Goal: Task Accomplishment & Management: Complete application form

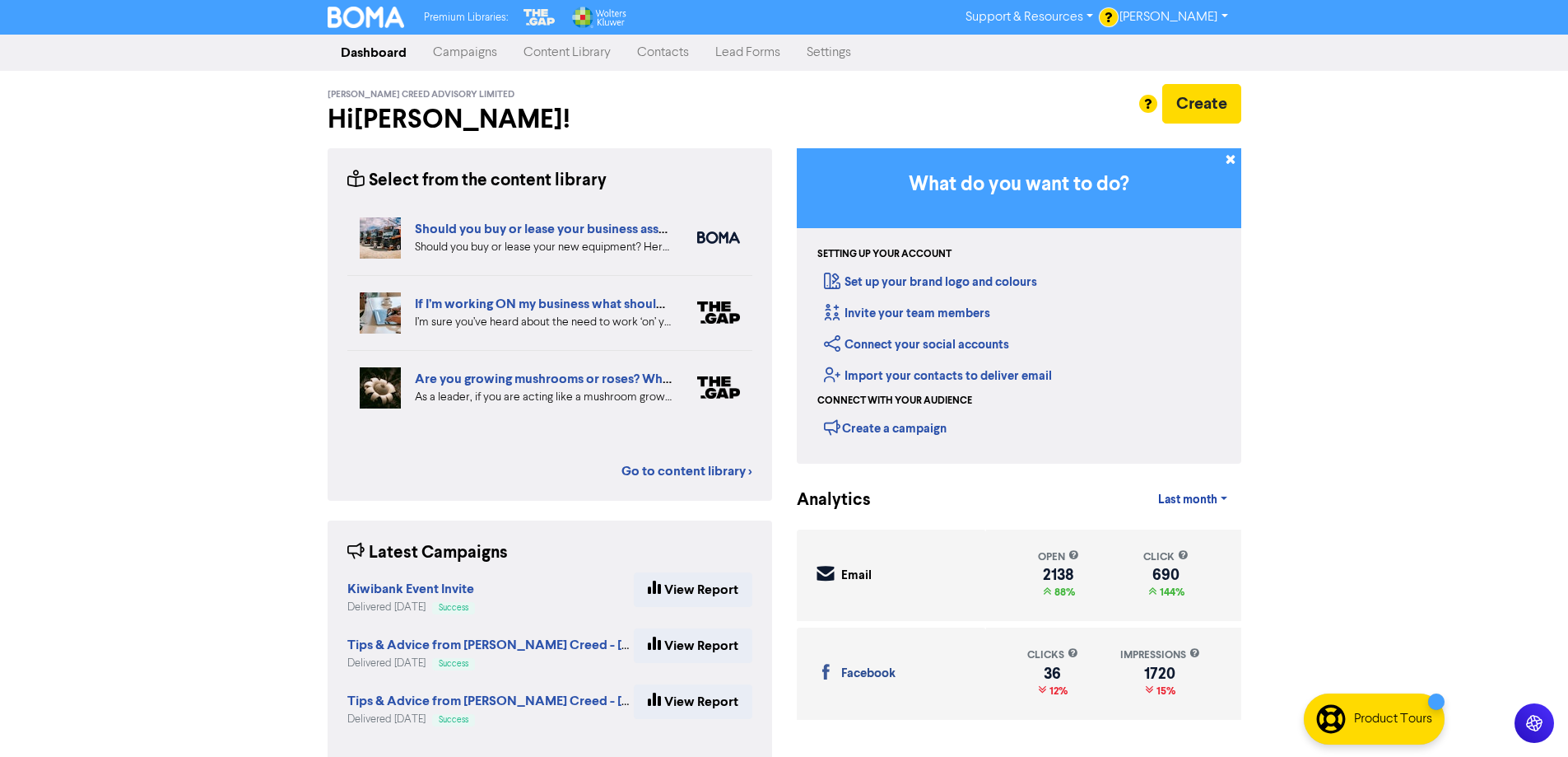
click at [653, 54] on link "Contacts" at bounding box center [663, 52] width 78 height 33
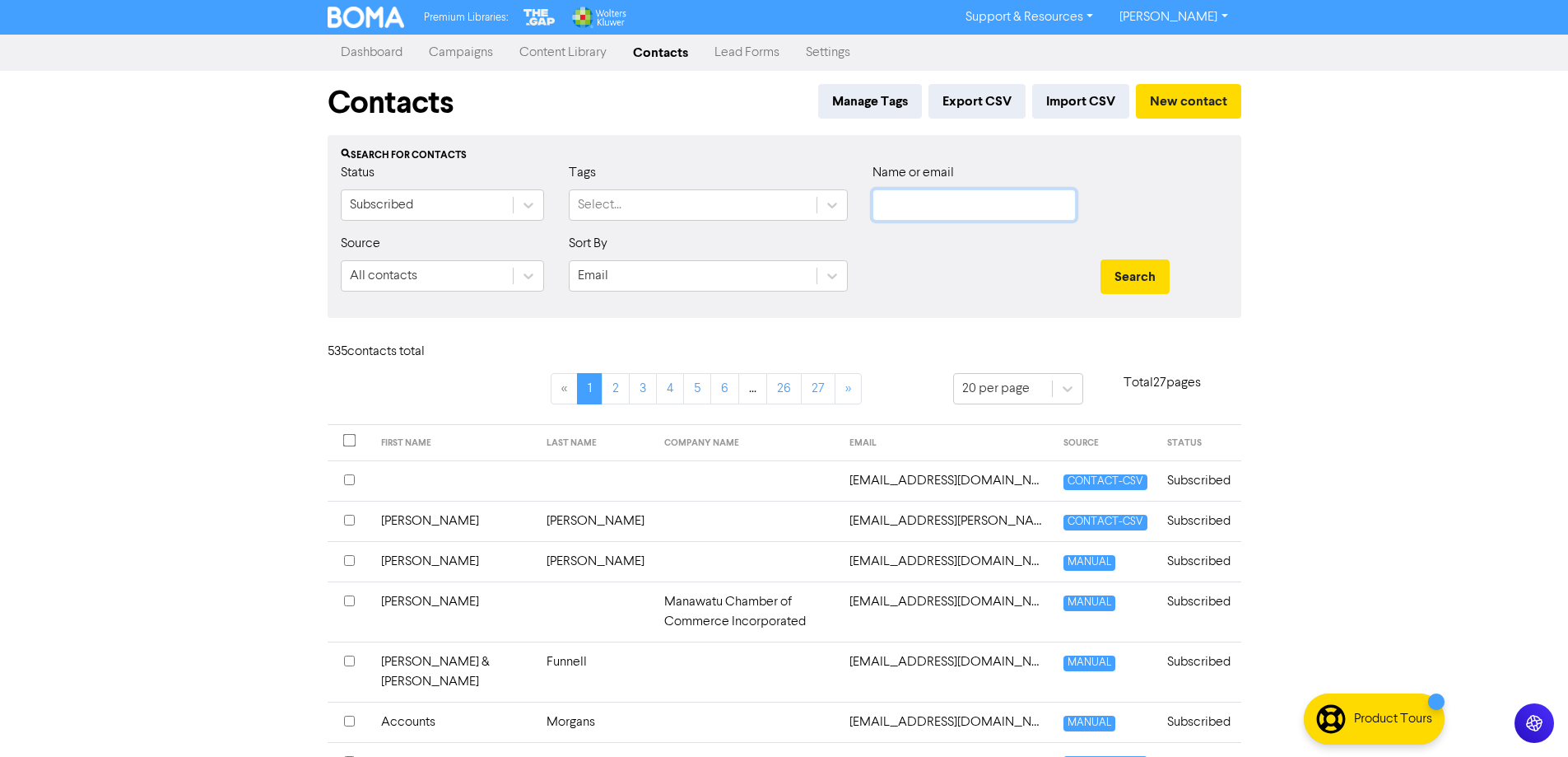
click at [985, 215] on input "text" at bounding box center [974, 205] width 204 height 31
type input "[PERSON_NAME]"
click at [1101, 259] on button "Search" at bounding box center [1135, 277] width 70 height 34
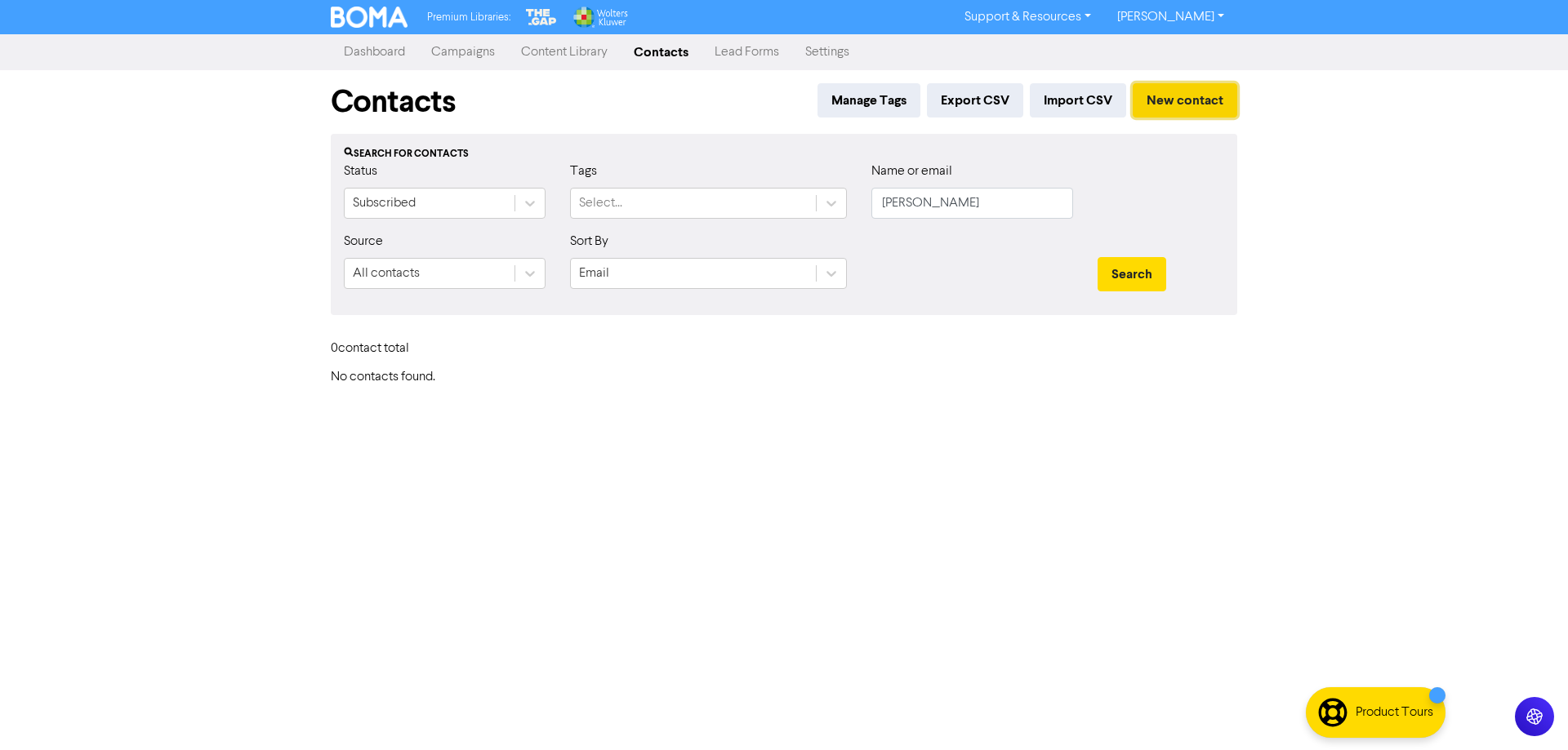
click at [1172, 97] on button "New contact" at bounding box center [1185, 100] width 105 height 34
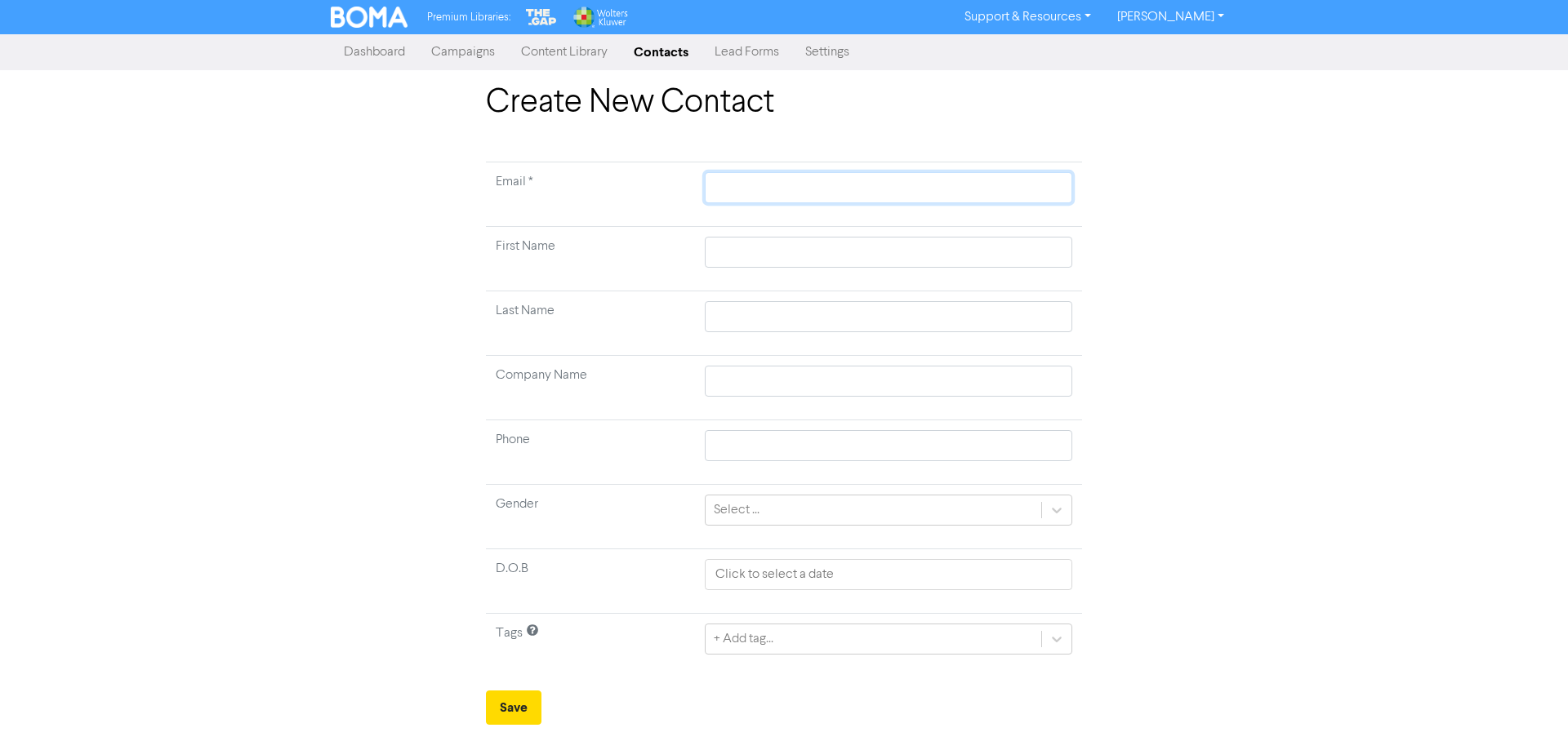
click at [795, 191] on input "text" at bounding box center [887, 187] width 367 height 31
paste input "[EMAIL_ADDRESS][DOMAIN_NAME]"
type input "[EMAIL_ADDRESS][DOMAIN_NAME]"
click at [755, 249] on input "text" at bounding box center [887, 252] width 367 height 31
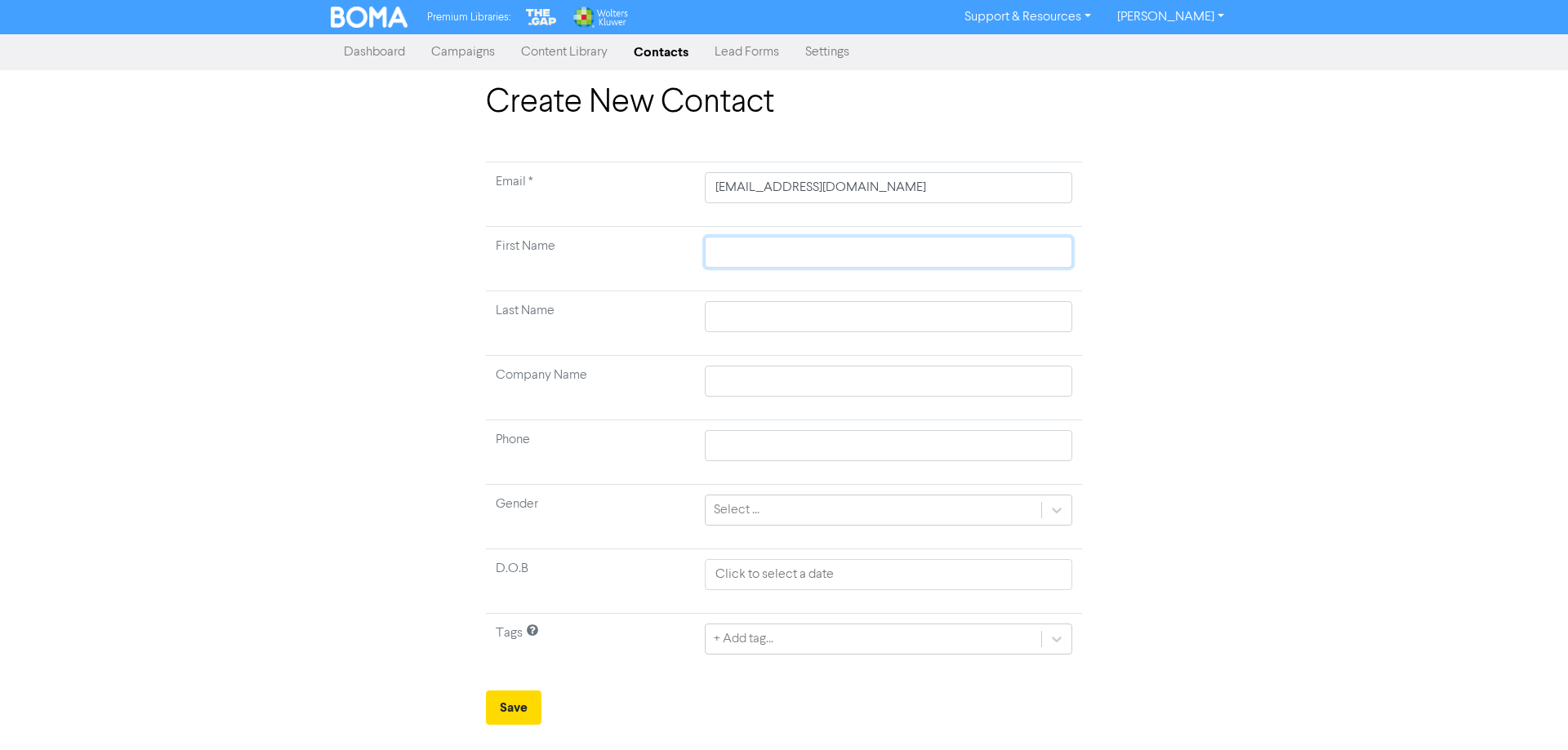
type input "T"
type input "Ta"
type input "Tay"
type input "Tayl"
type input "Taylo"
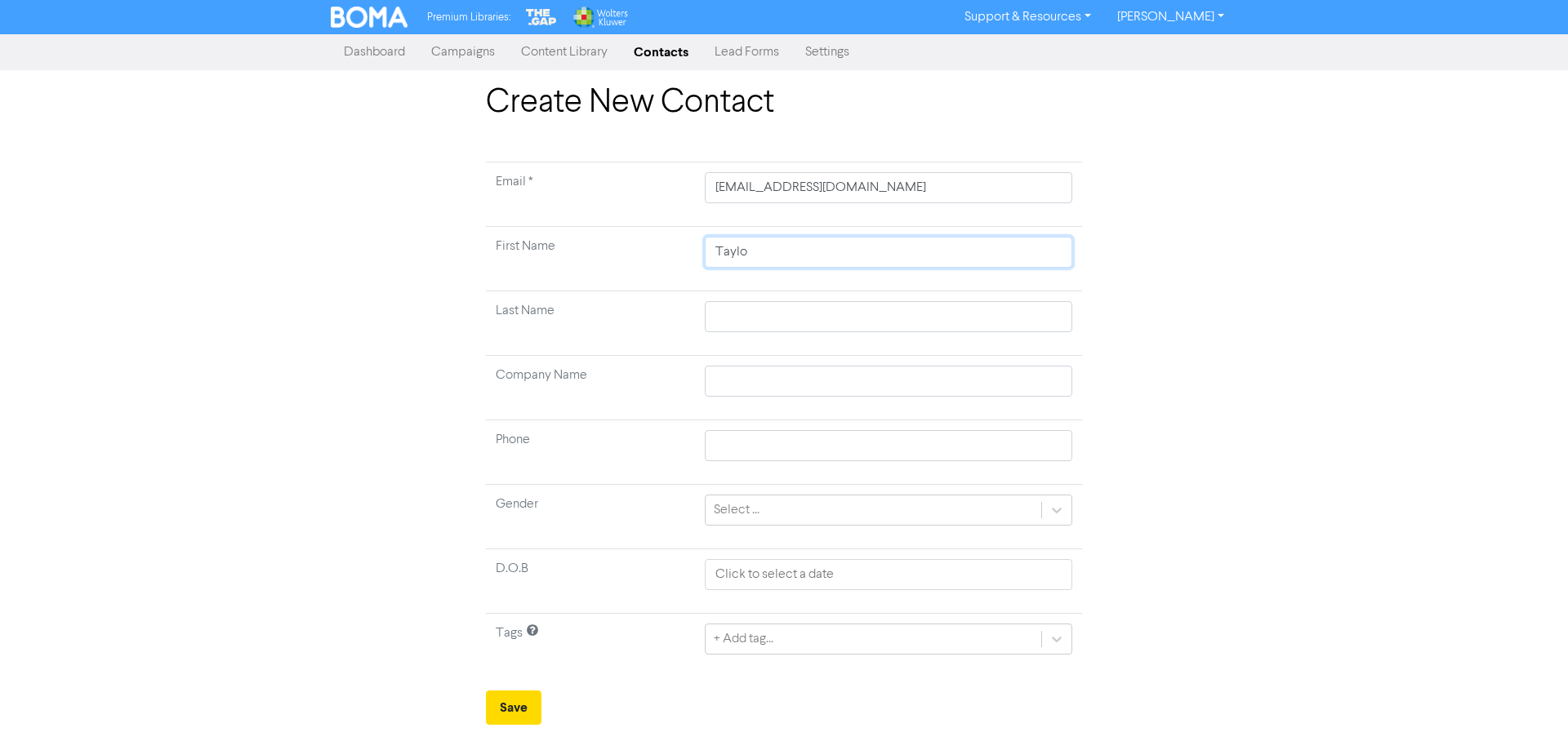
type input "[PERSON_NAME]"
type input "B"
type input "Be"
type input "Ber"
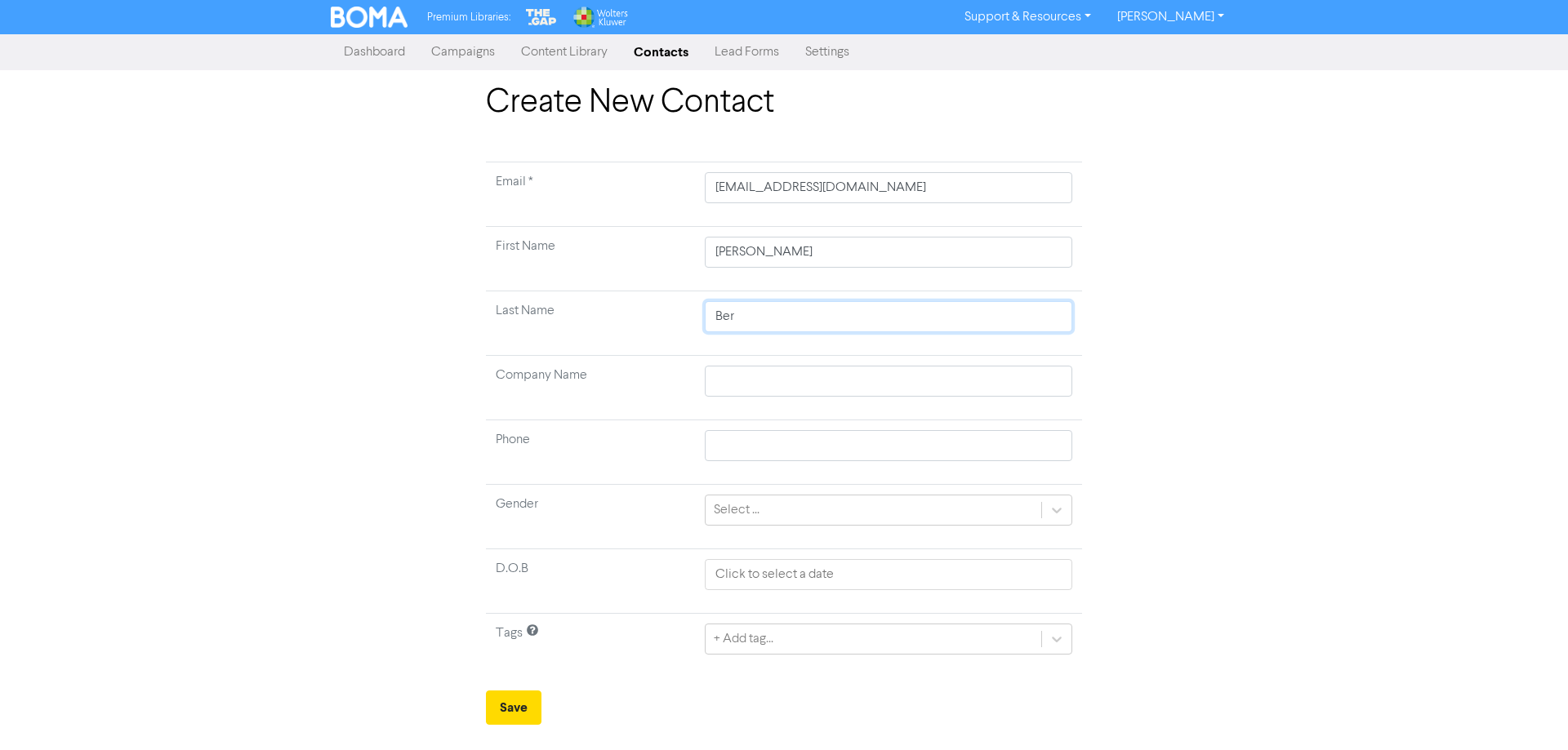
type input "Berr"
type input "Berri"
type input "Berrim"
type input "Berrima"
type input "[PERSON_NAME]"
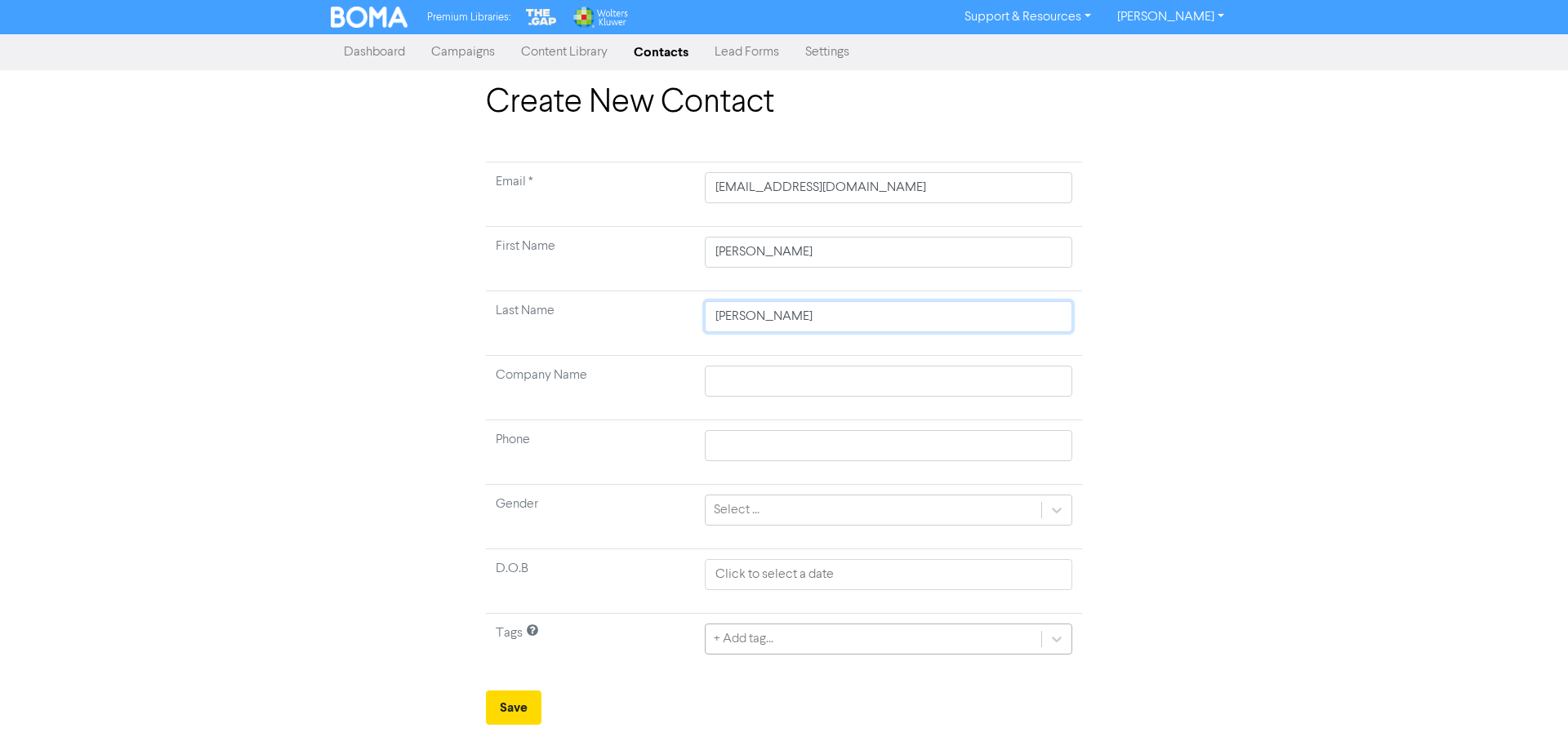
type input "[PERSON_NAME]"
click at [756, 636] on div "+ Add tag..." at bounding box center [887, 638] width 367 height 31
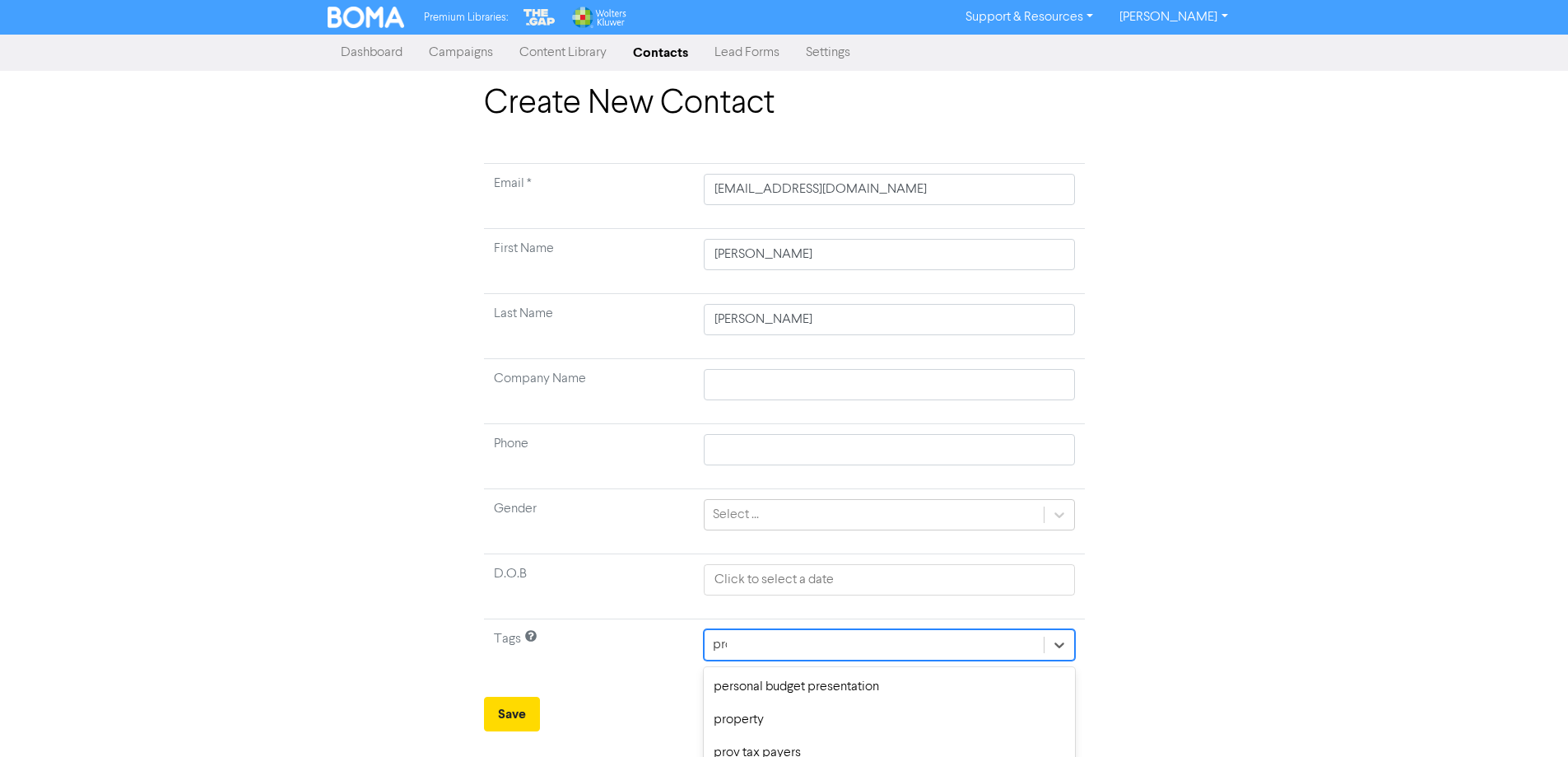
type input "prop"
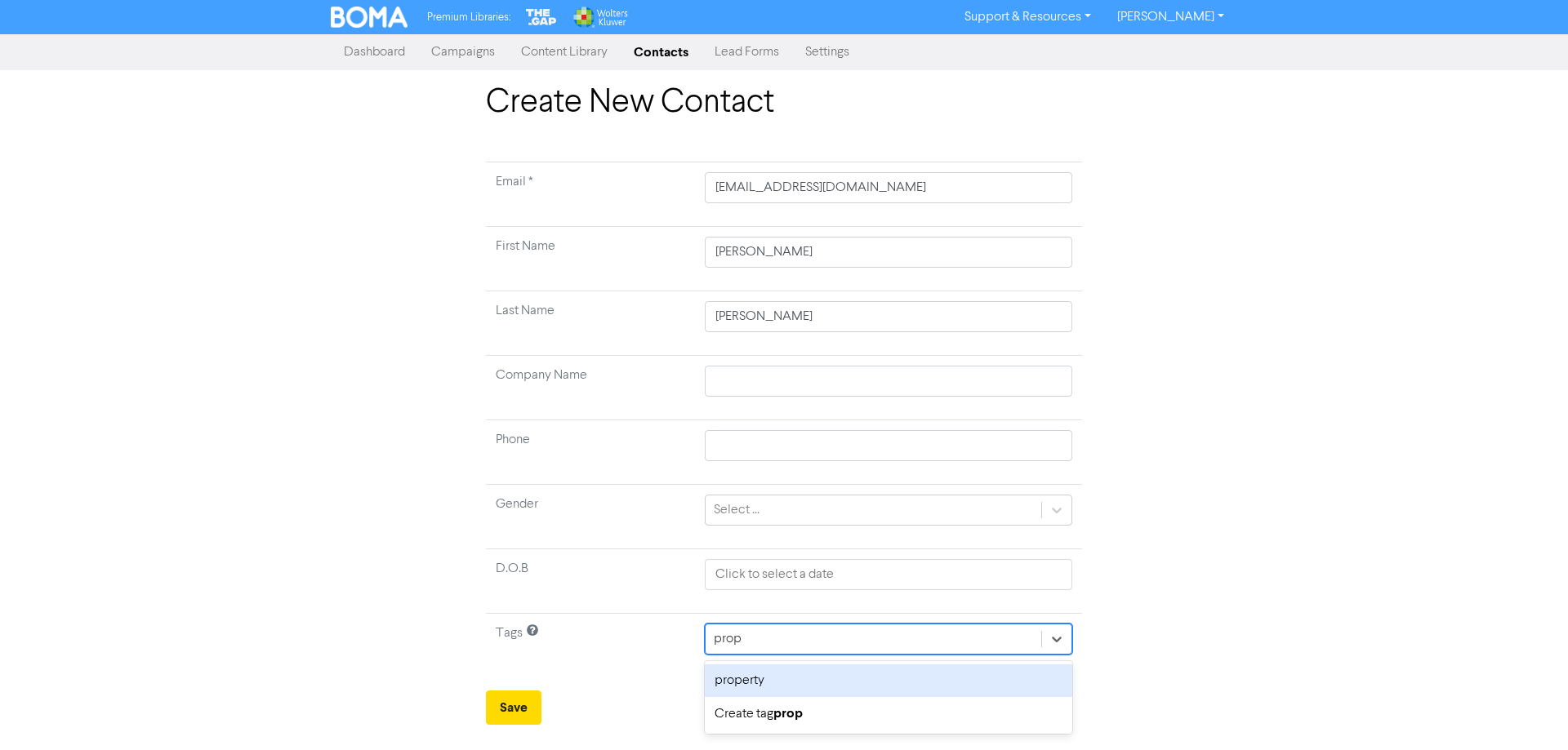
click at [785, 690] on div "property" at bounding box center [887, 680] width 367 height 32
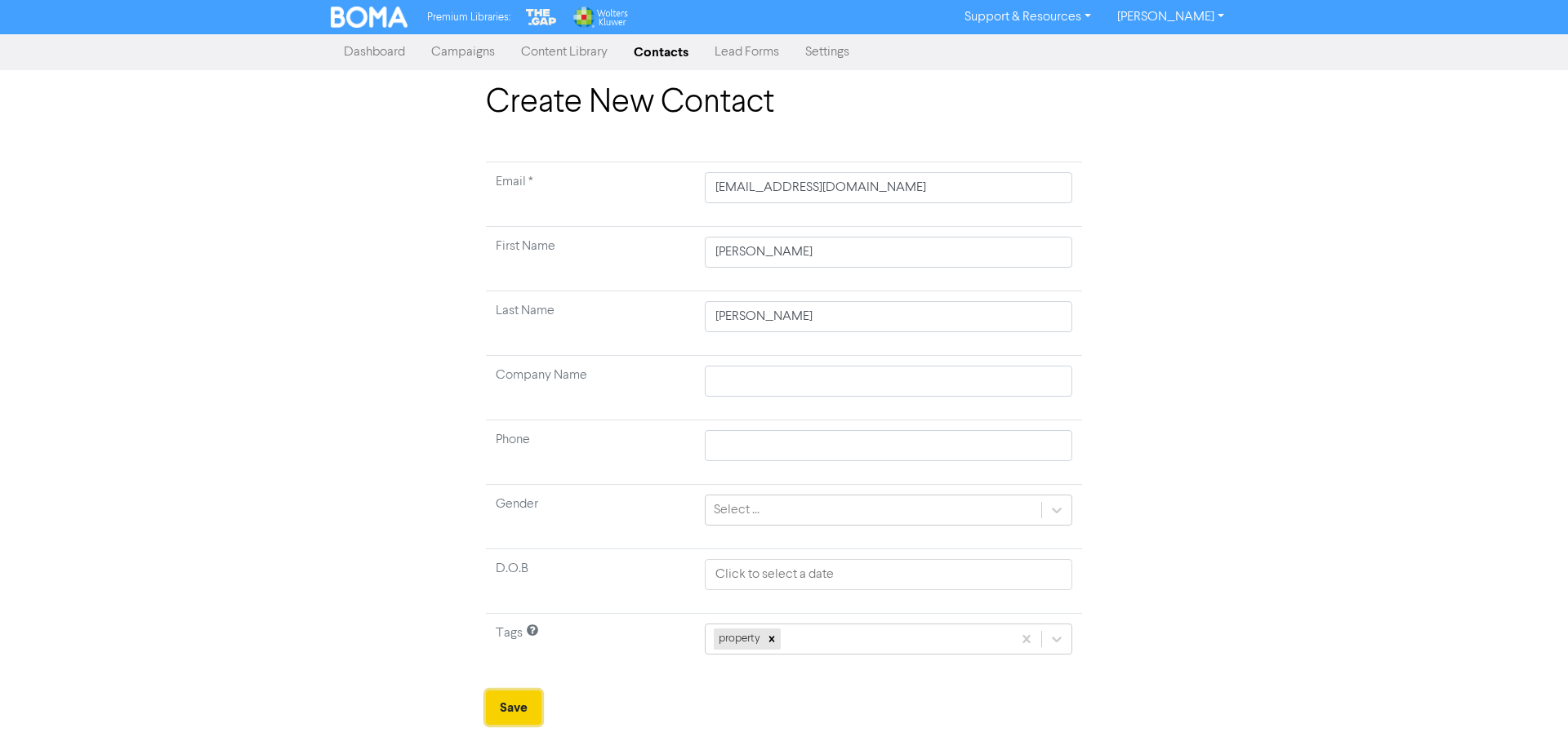
click at [526, 700] on button "Save" at bounding box center [513, 707] width 55 height 34
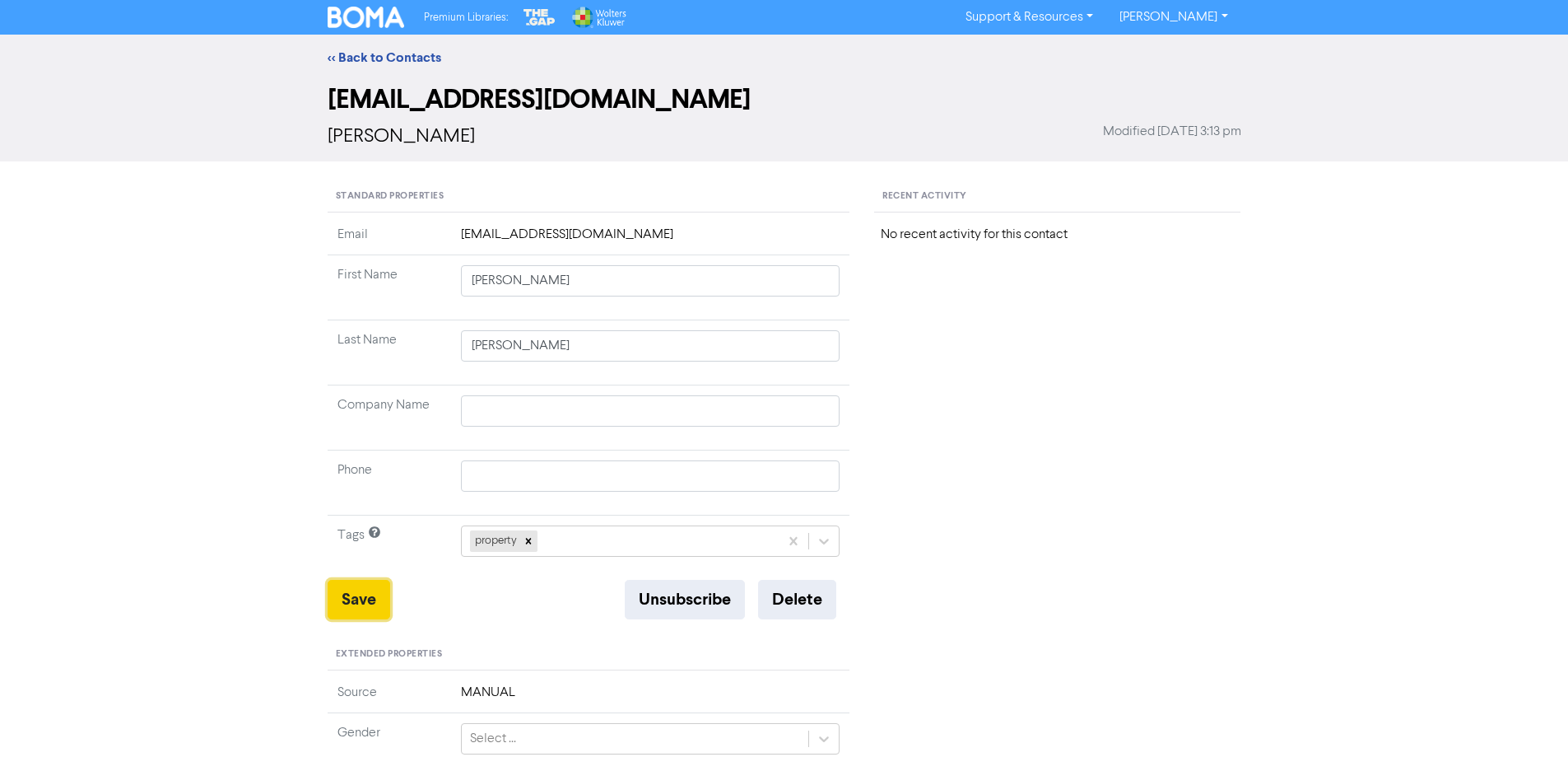
click at [351, 592] on button "Save" at bounding box center [359, 600] width 63 height 40
click at [385, 55] on link "<< Back to Contacts" at bounding box center [385, 58] width 113 height 16
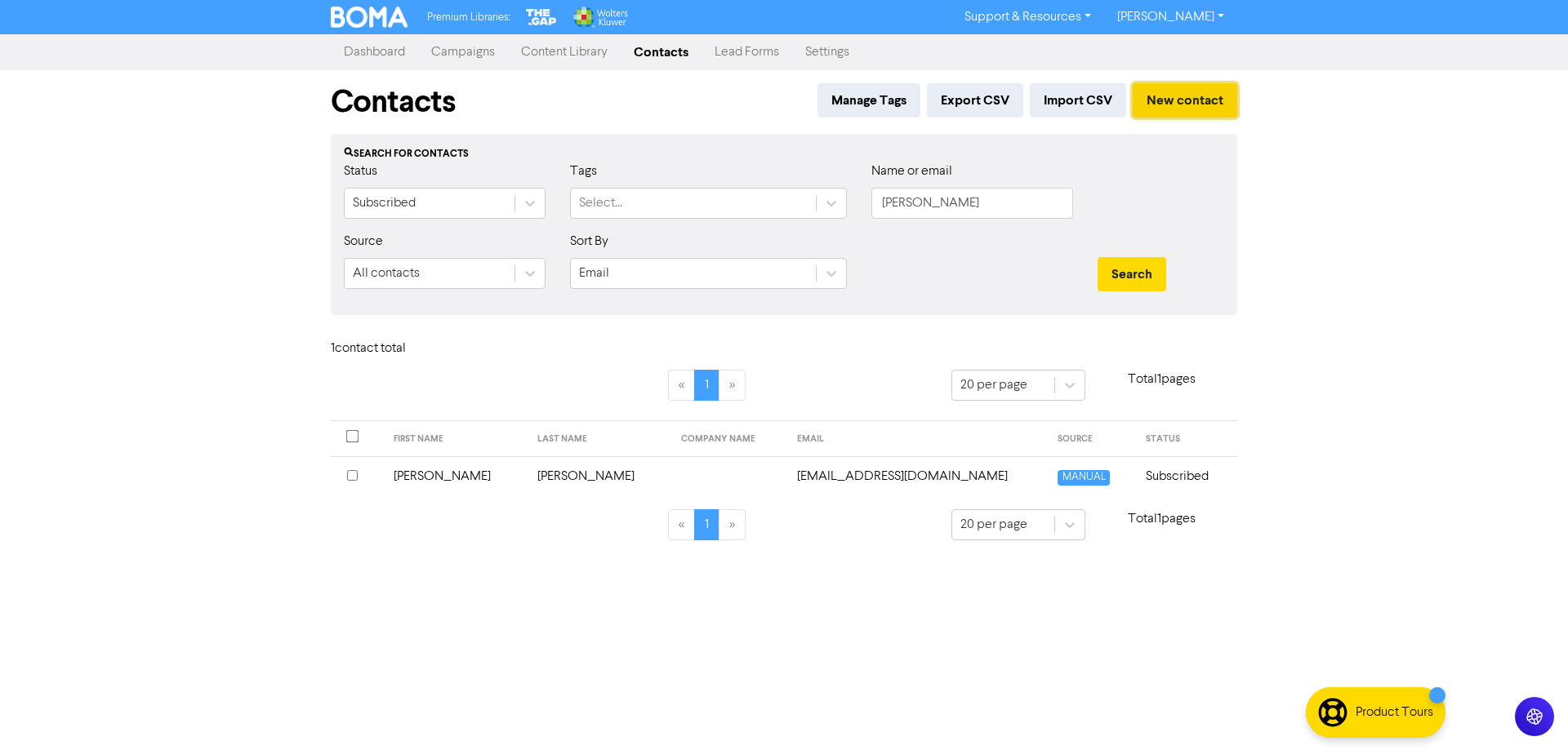
click at [1169, 107] on button "New contact" at bounding box center [1185, 100] width 105 height 34
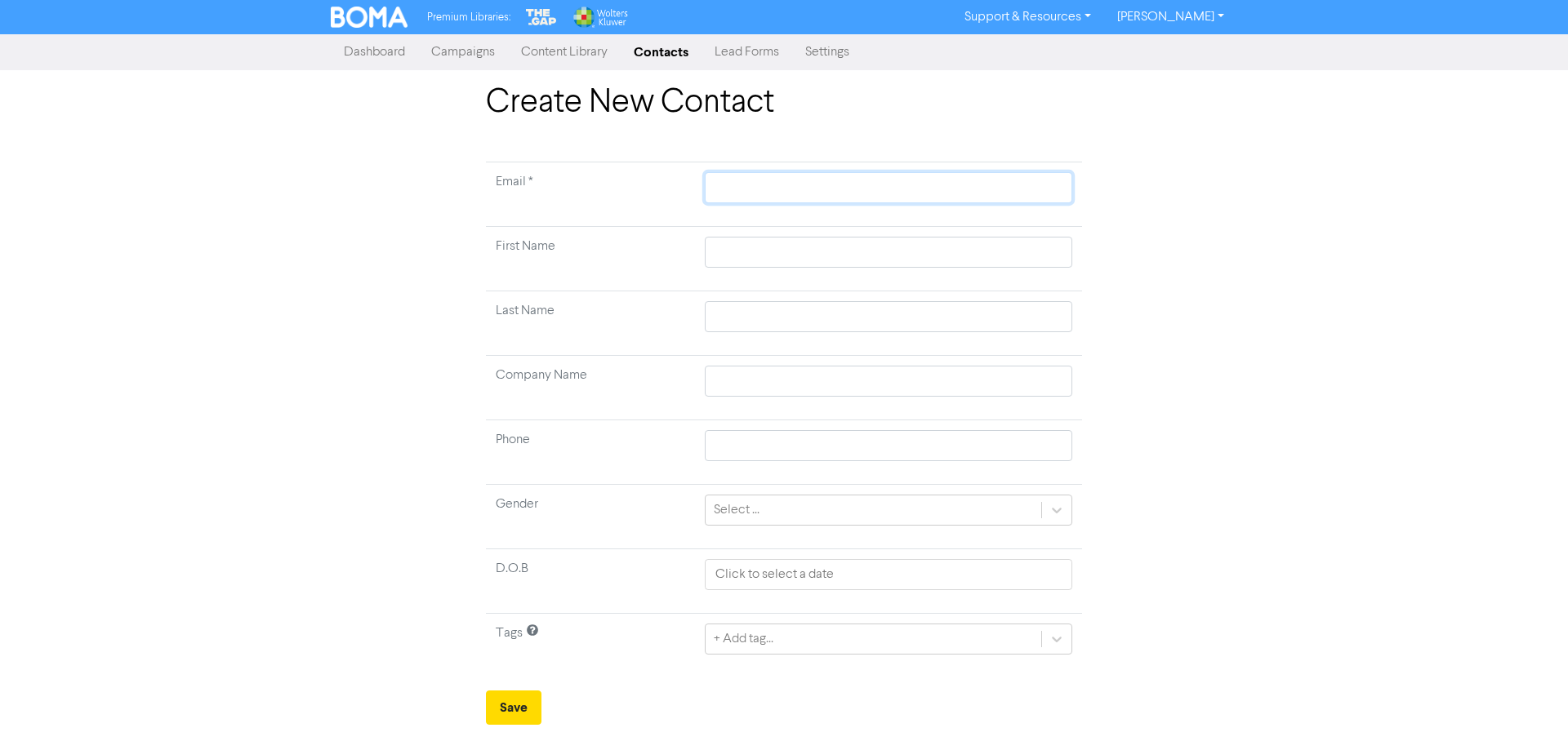
click at [762, 195] on input "text" at bounding box center [887, 187] width 367 height 31
paste input "[PERSON_NAME][EMAIL_ADDRESS][PERSON_NAME][DOMAIN_NAME]"
type input "[PERSON_NAME][EMAIL_ADDRESS][PERSON_NAME][DOMAIN_NAME]"
click at [738, 267] on td at bounding box center [888, 260] width 387 height 65
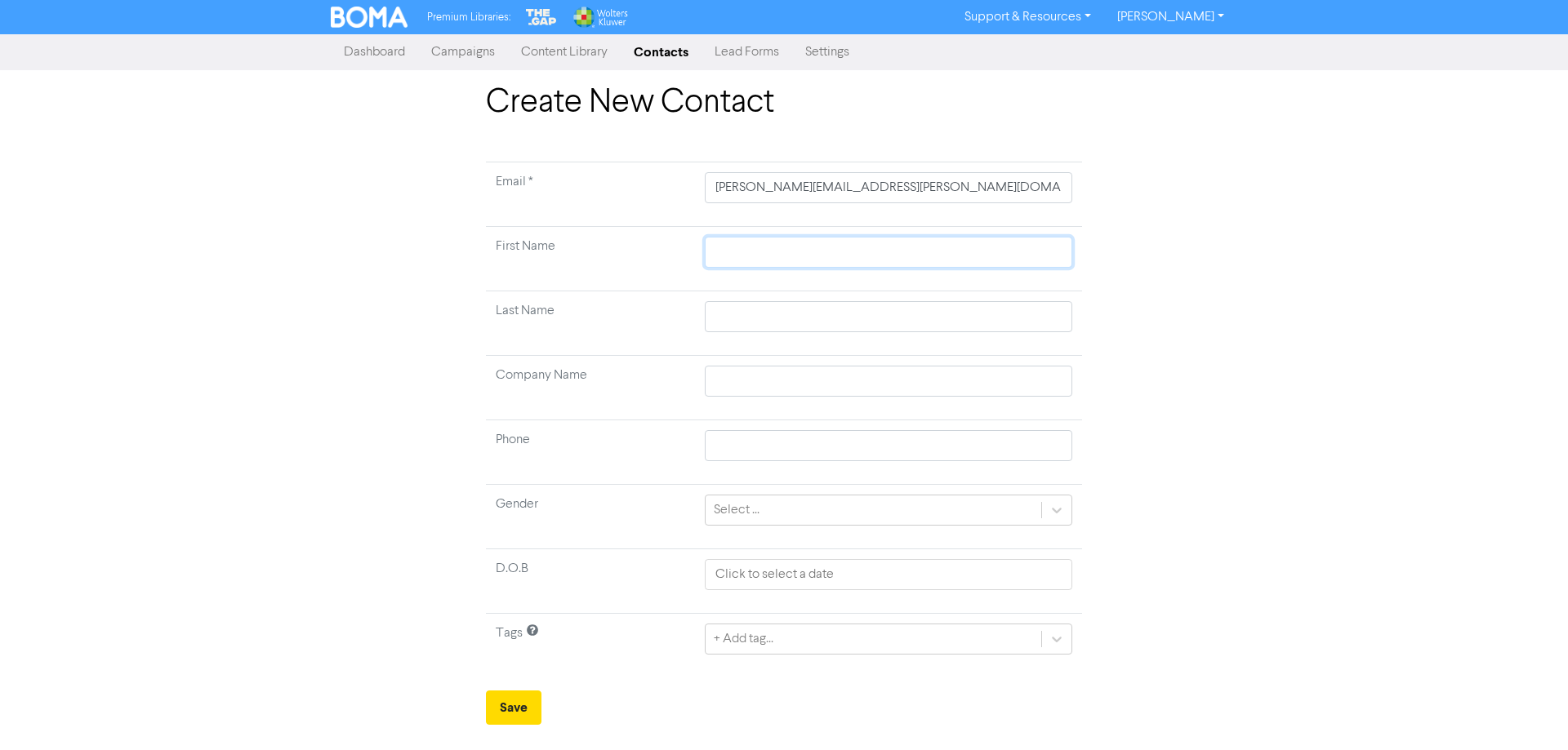
click at [738, 258] on input "text" at bounding box center [887, 252] width 367 height 31
type input "K"
type input "Ka"
type input "[PERSON_NAME]"
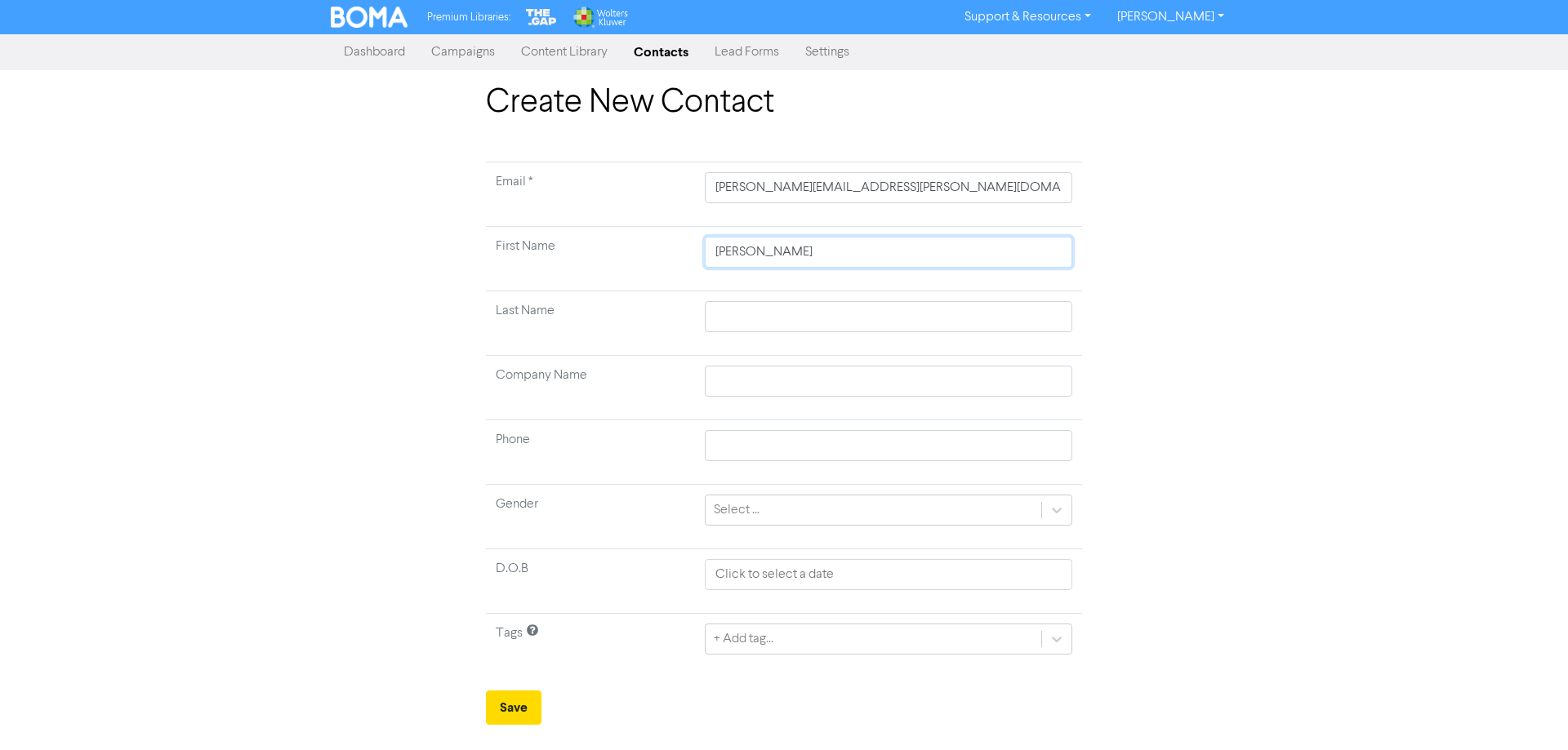
type input "[PERSON_NAME]"
type input "A"
type input "Al"
type input "All"
type input "Alla"
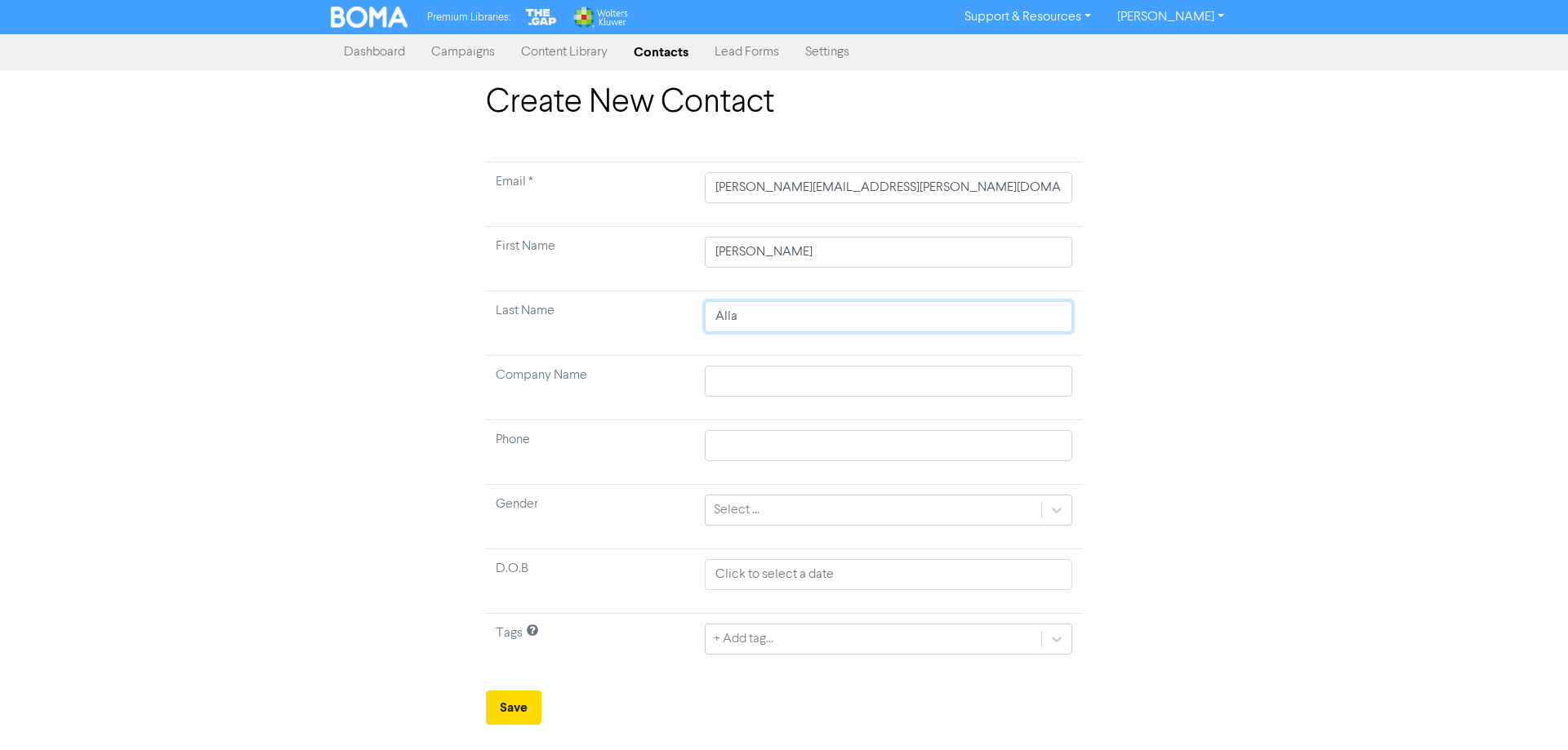
type input "[PERSON_NAME]"
type input "Allardi"
type input "Allardic"
type input "[PERSON_NAME]"
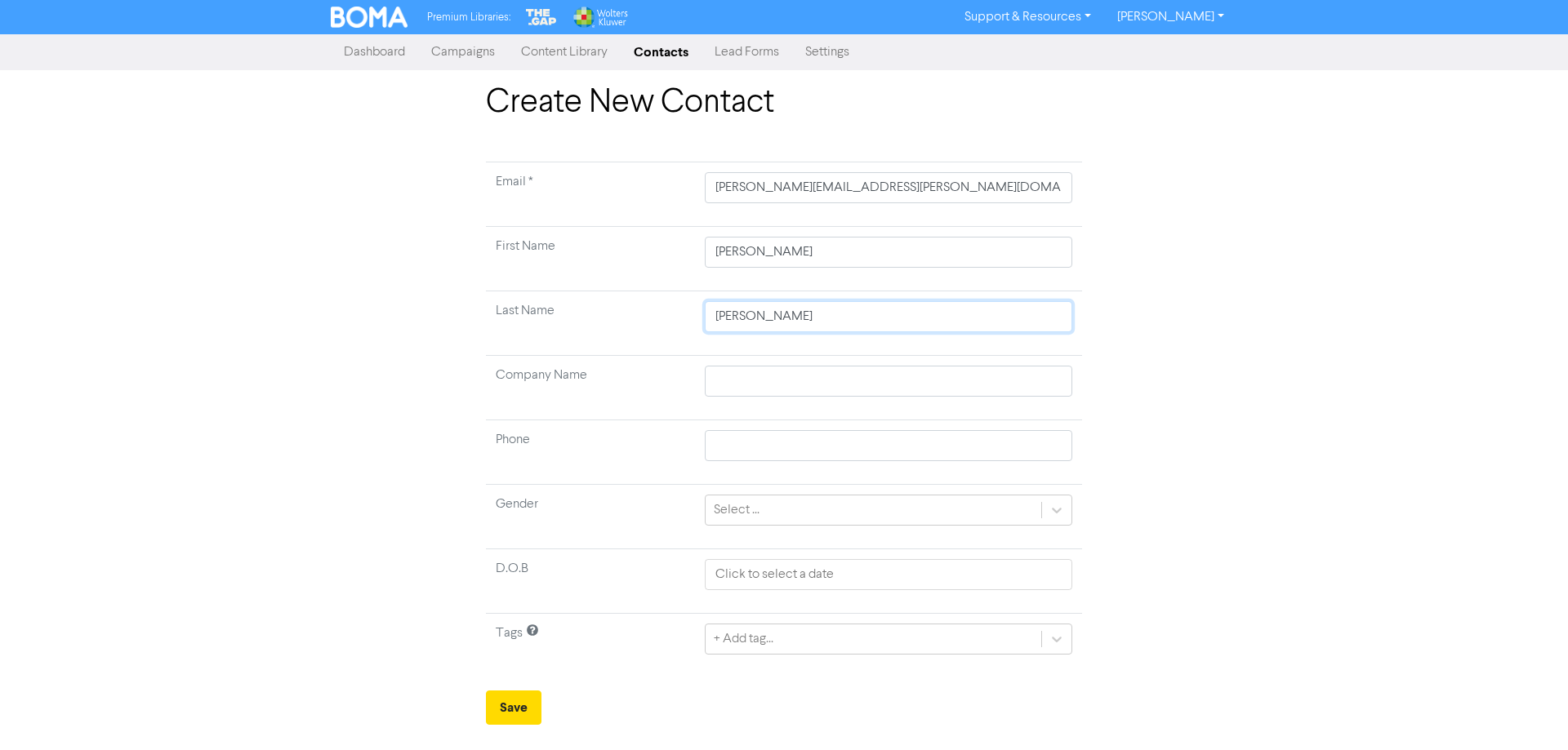
type input "[PERSON_NAME]-"
type input "[PERSON_NAME]-G"
type input "[PERSON_NAME]-Gr"
type input "[PERSON_NAME]-Gre"
type input "[PERSON_NAME]-Gree"
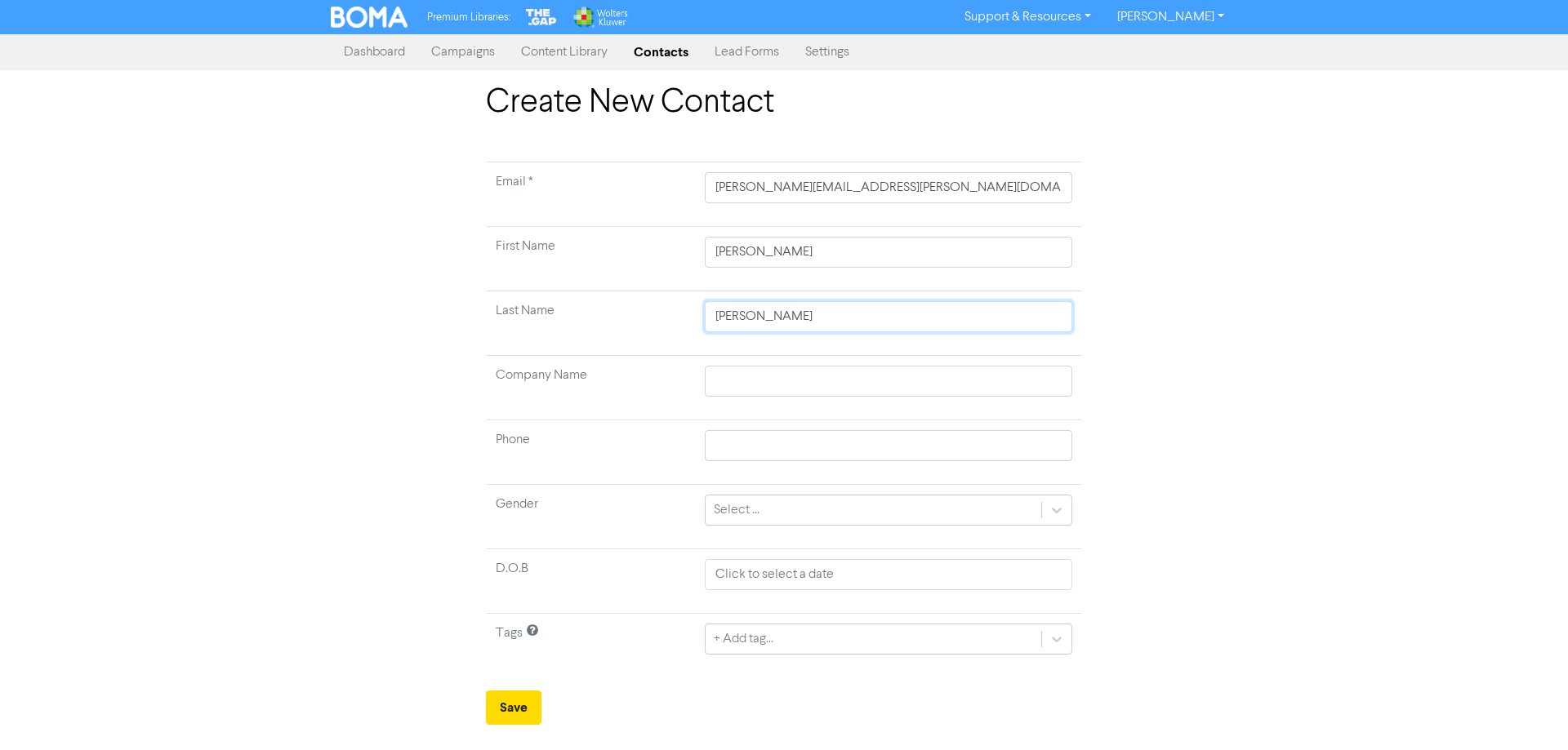
type input "[PERSON_NAME]-Greemn"
type input "[PERSON_NAME]"
type input "[PERSON_NAME]-Gree"
type input "[PERSON_NAME]"
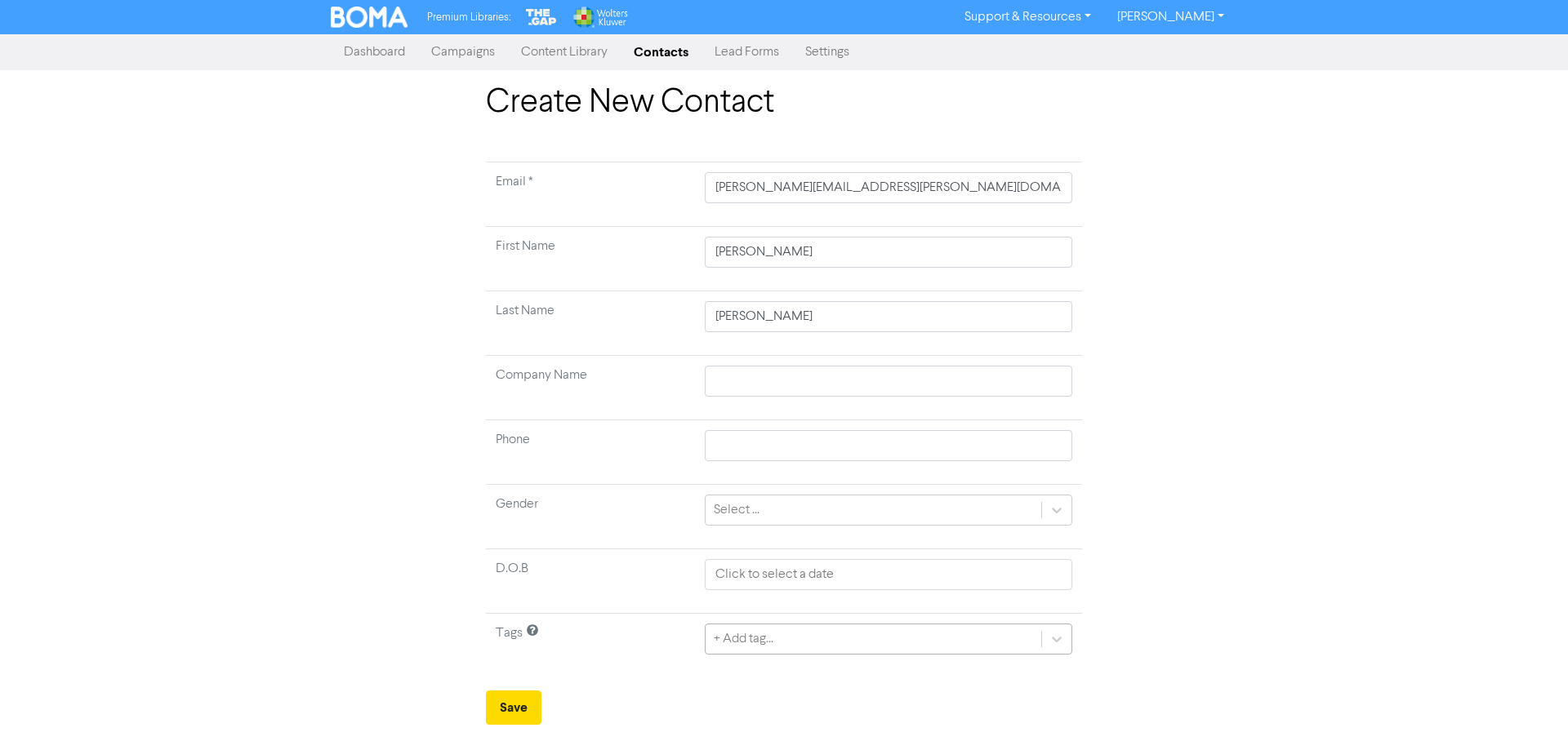
click at [783, 638] on div "+ Add tag..." at bounding box center [887, 638] width 367 height 31
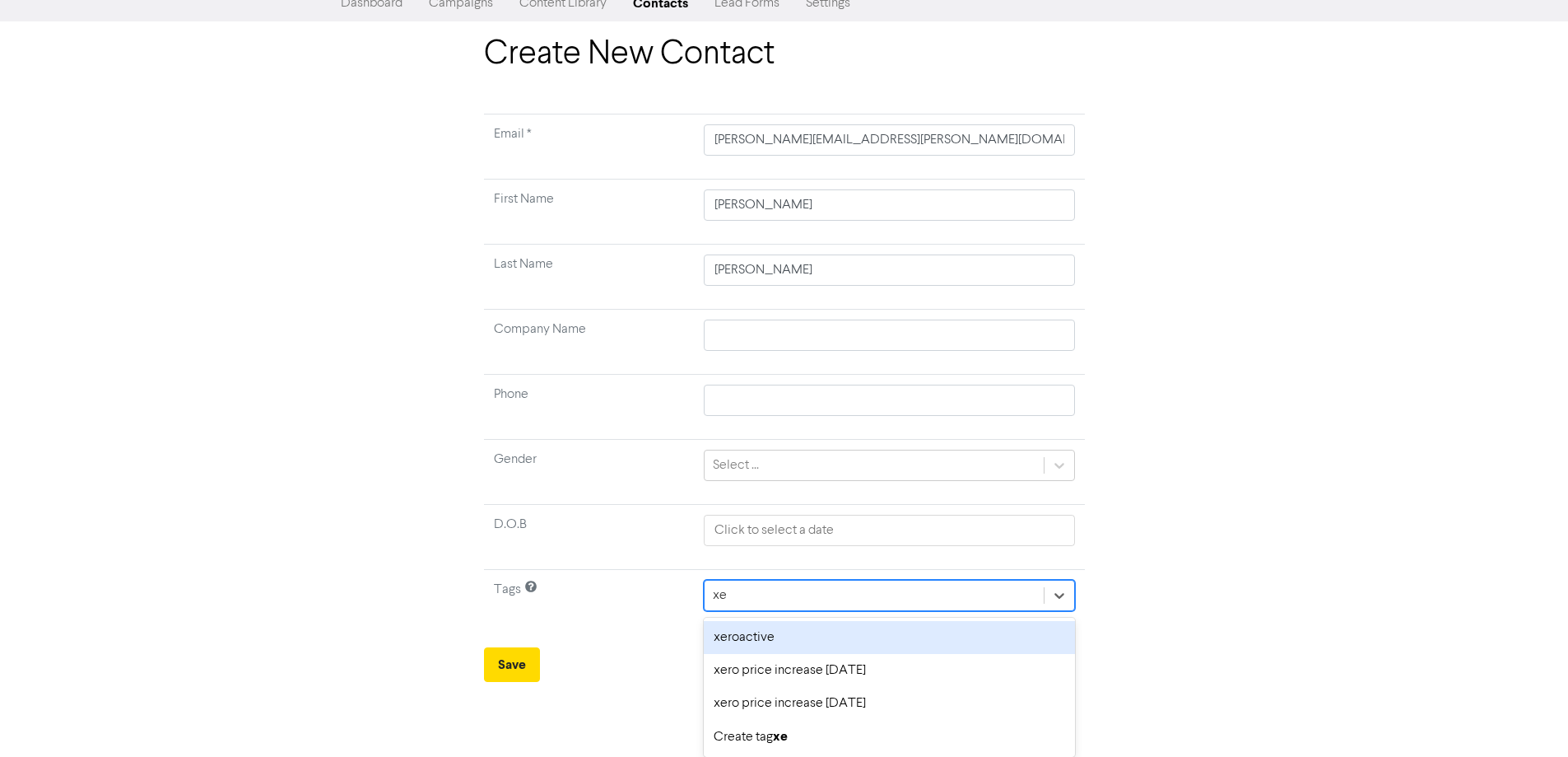
scroll to position [50, 0]
type input "xero"
click at [789, 644] on div "xeroactive" at bounding box center [889, 638] width 370 height 33
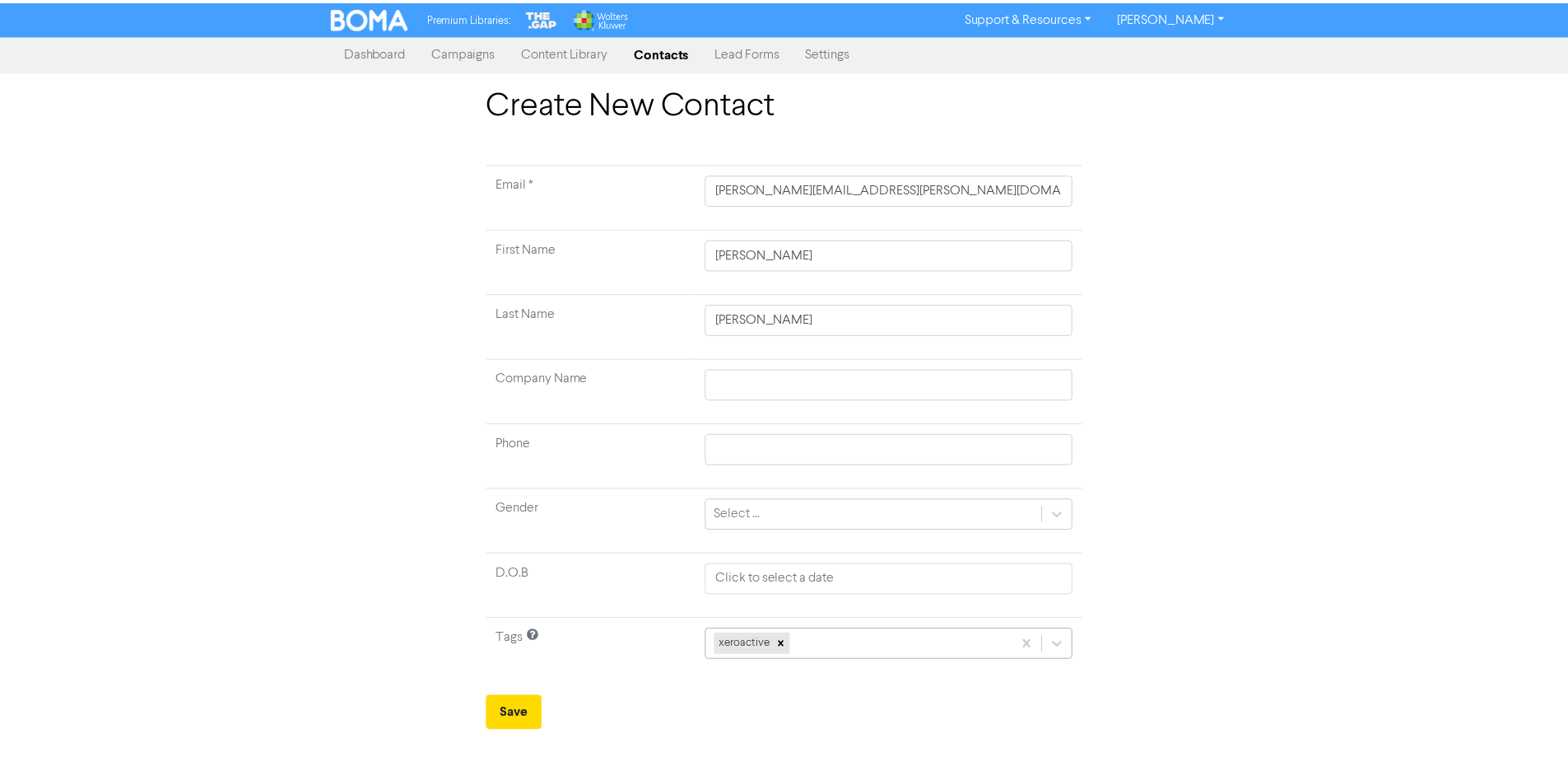
scroll to position [157, 0]
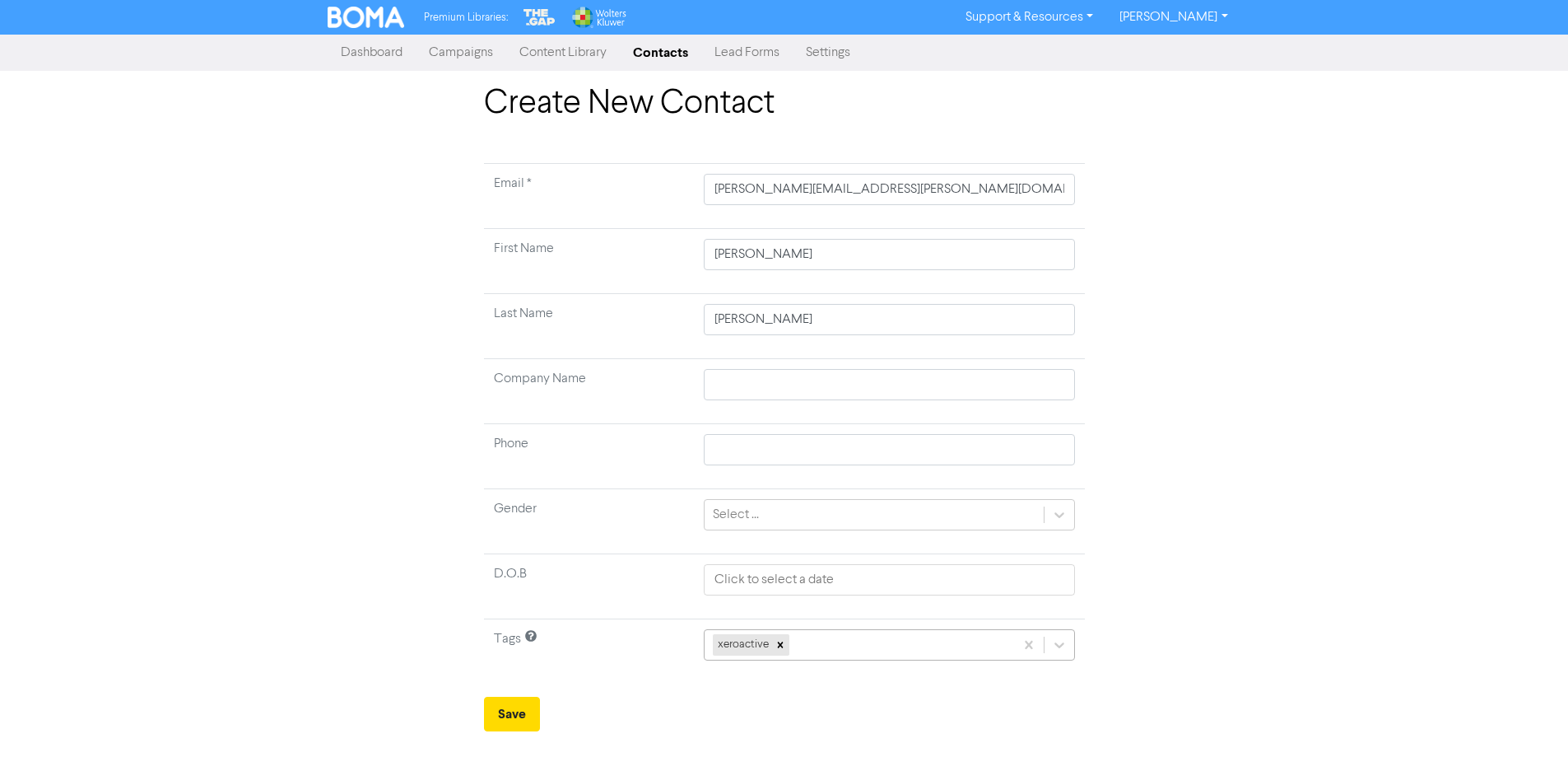
click at [835, 647] on div "xeroactive" at bounding box center [889, 644] width 370 height 31
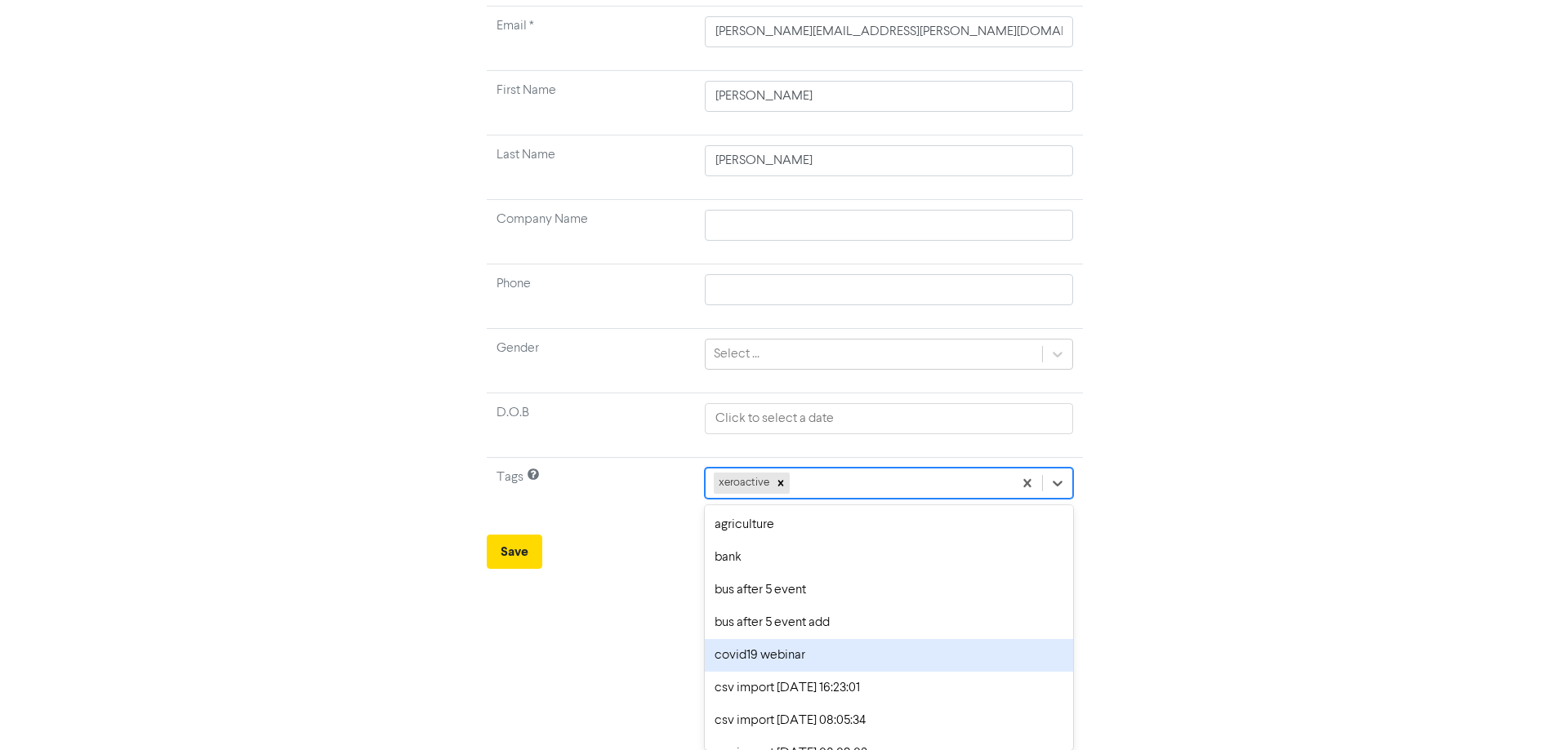
scroll to position [0, 0]
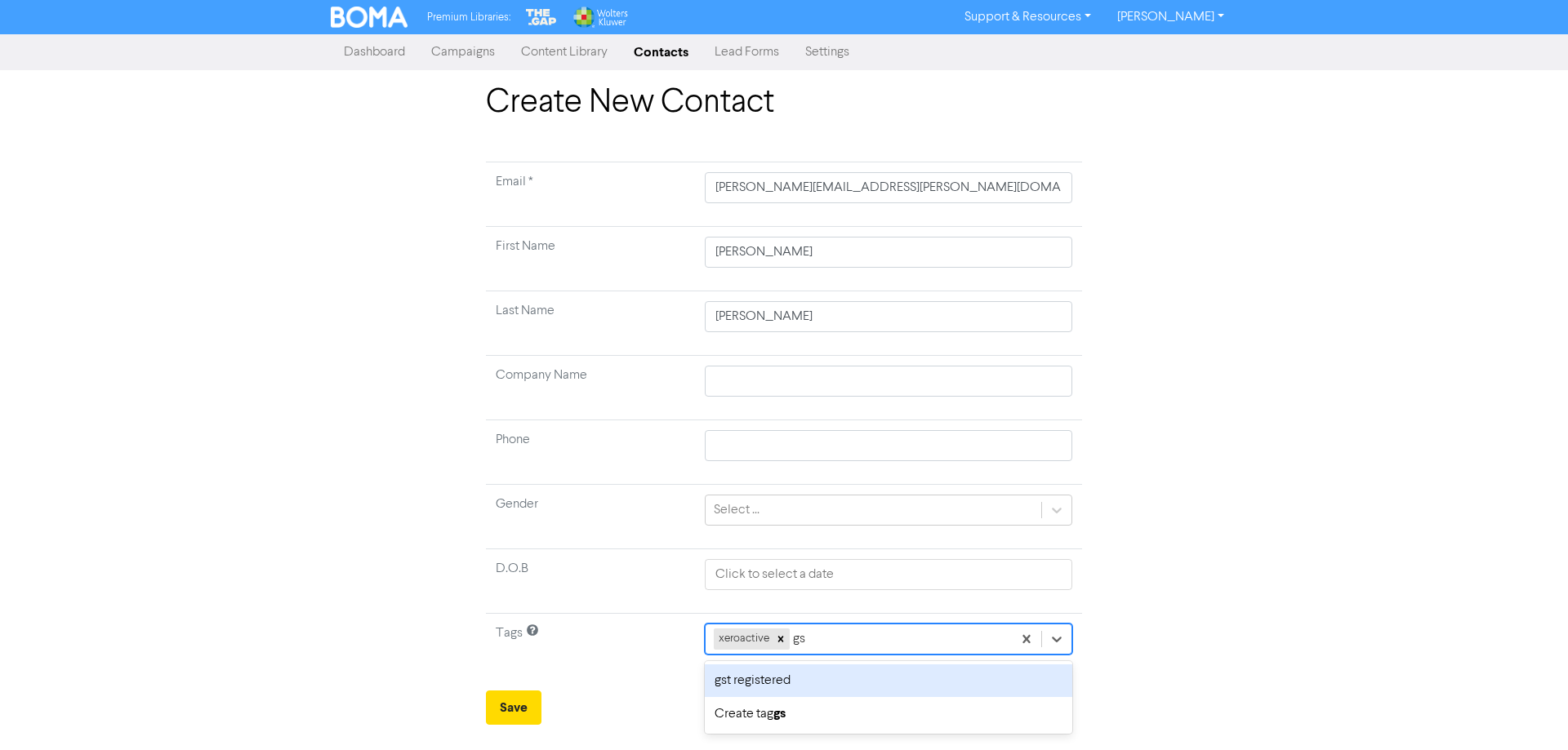
type input "gst"
click at [791, 689] on div "gst registered" at bounding box center [887, 680] width 367 height 32
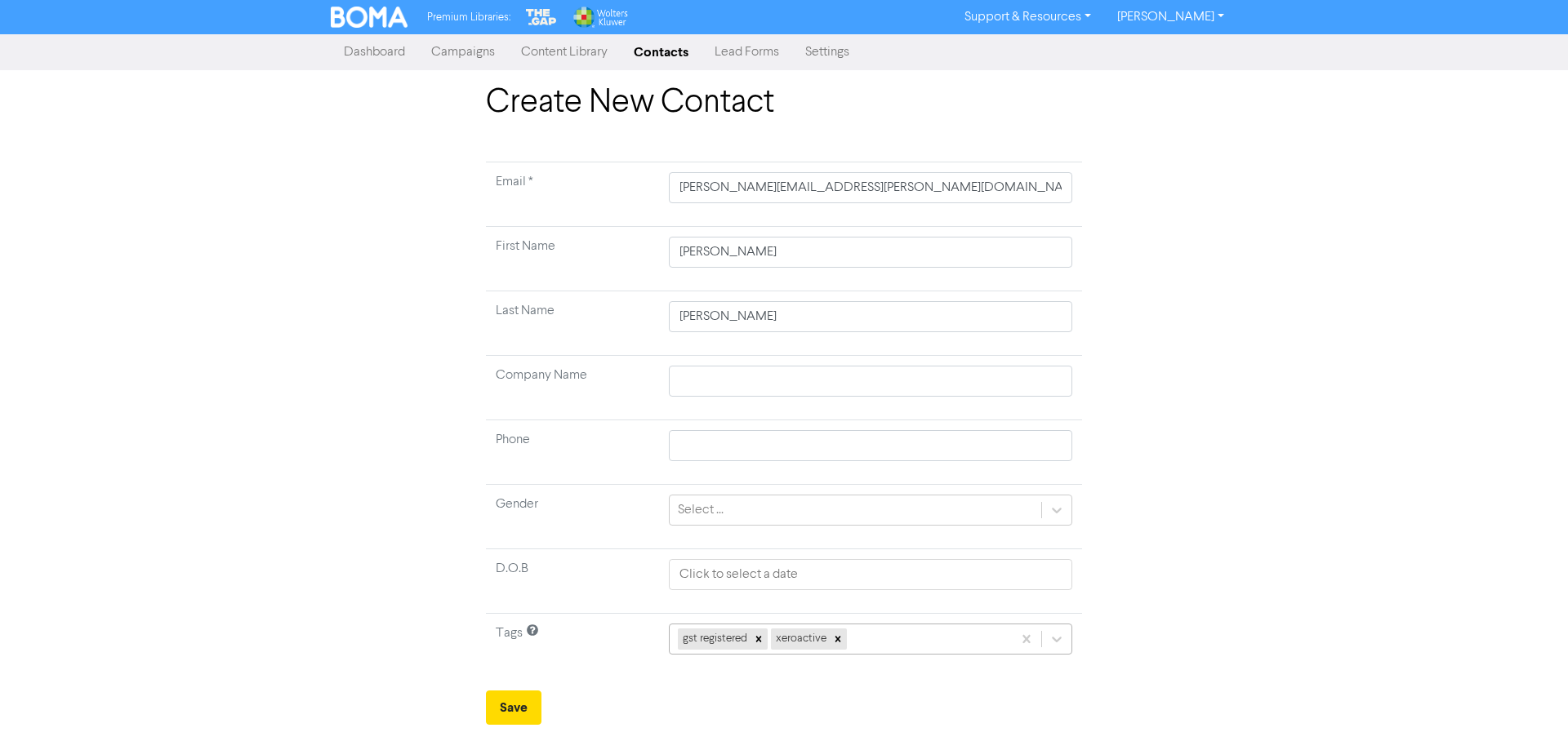
click at [865, 645] on div "gst registered xeroactive" at bounding box center [870, 638] width 404 height 31
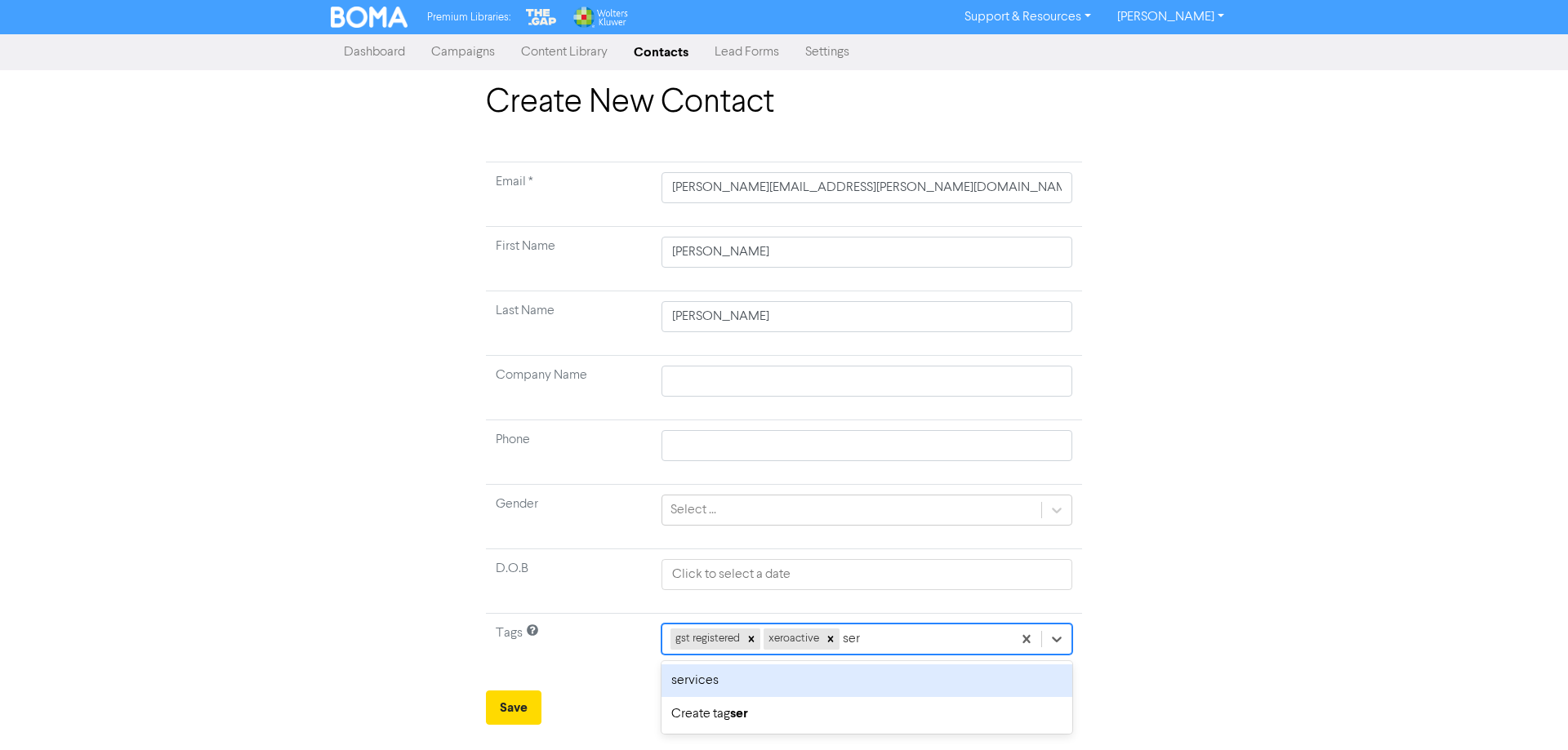
type input "serv"
click at [690, 685] on div "services" at bounding box center [865, 680] width 413 height 32
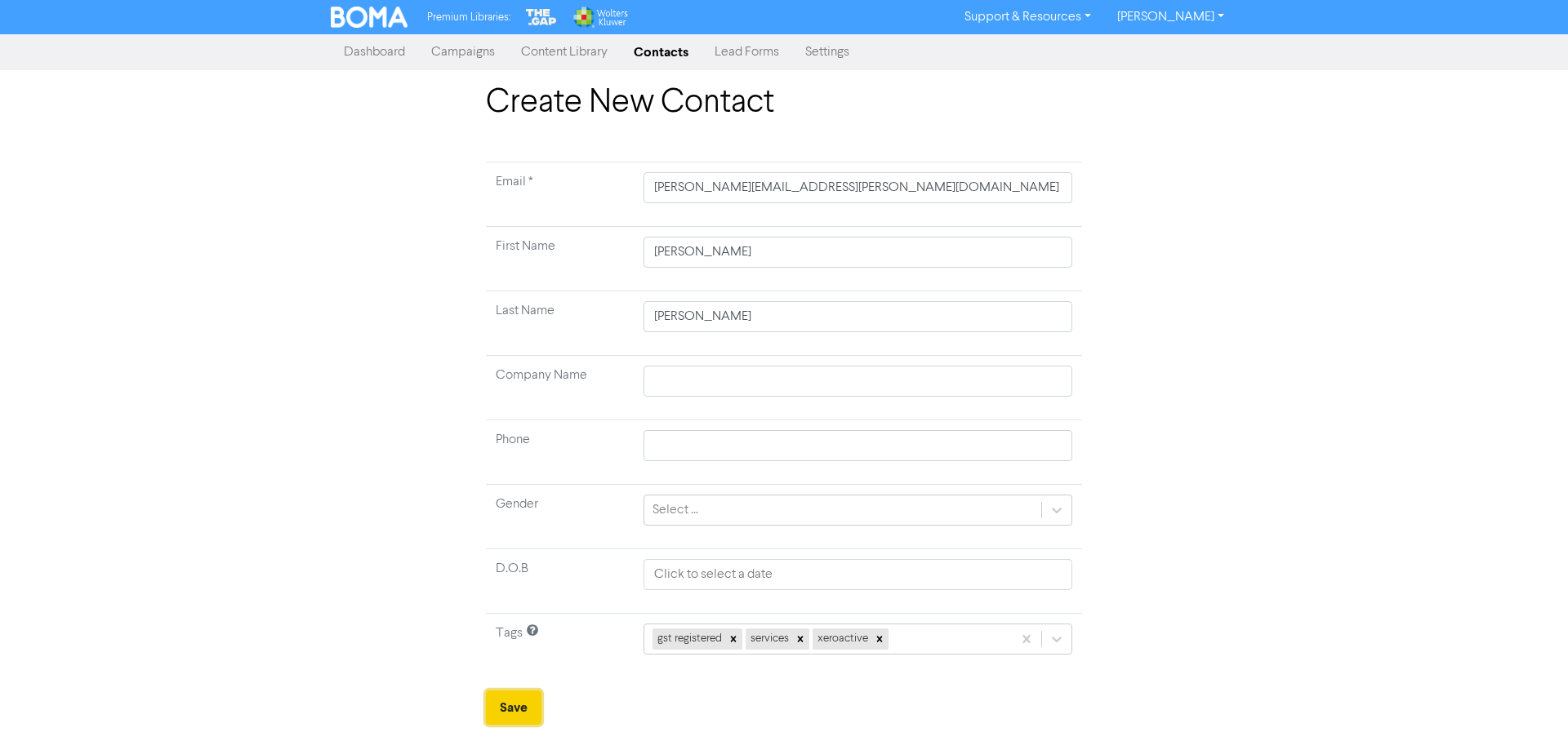
click at [524, 702] on button "Save" at bounding box center [513, 707] width 55 height 34
